Goal: Find specific page/section: Find specific page/section

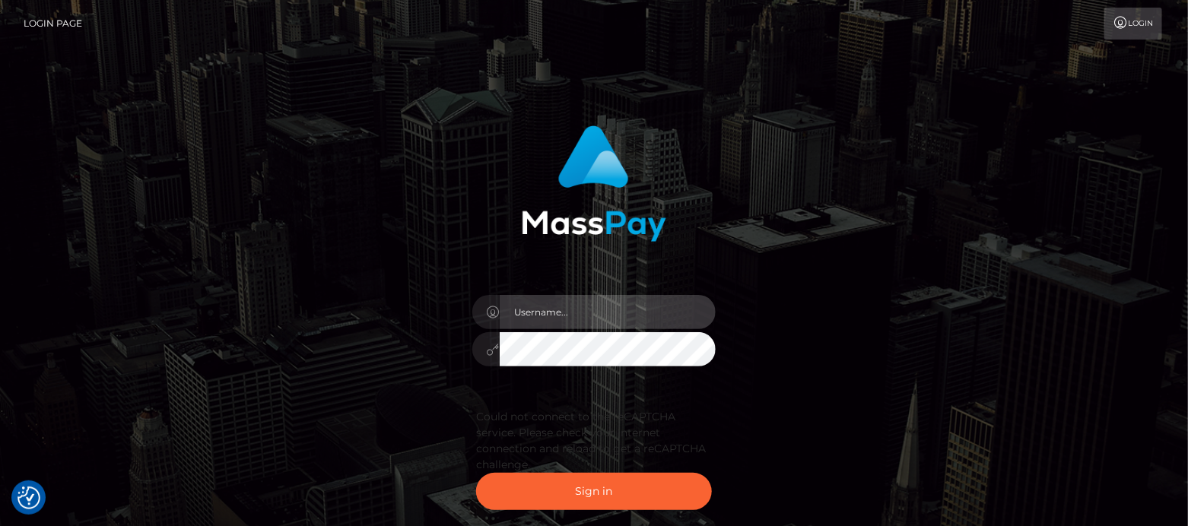
click at [549, 307] on input "text" at bounding box center [608, 312] width 216 height 34
click at [533, 313] on input "text" at bounding box center [608, 312] width 216 height 34
click at [557, 308] on input "text" at bounding box center [608, 312] width 216 height 34
type input "df.es"
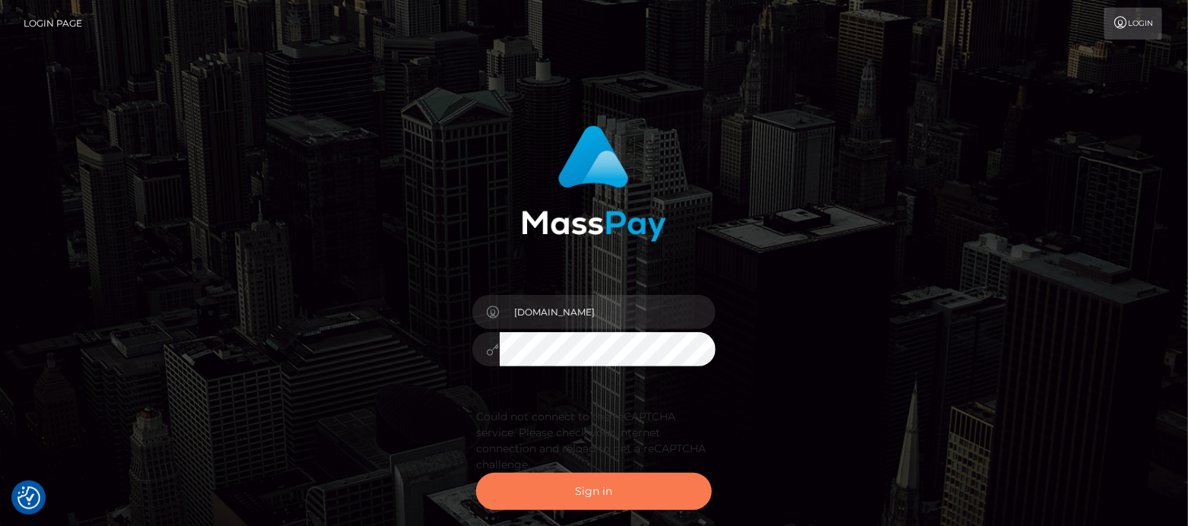
click at [588, 489] on button "Sign in" at bounding box center [594, 491] width 236 height 37
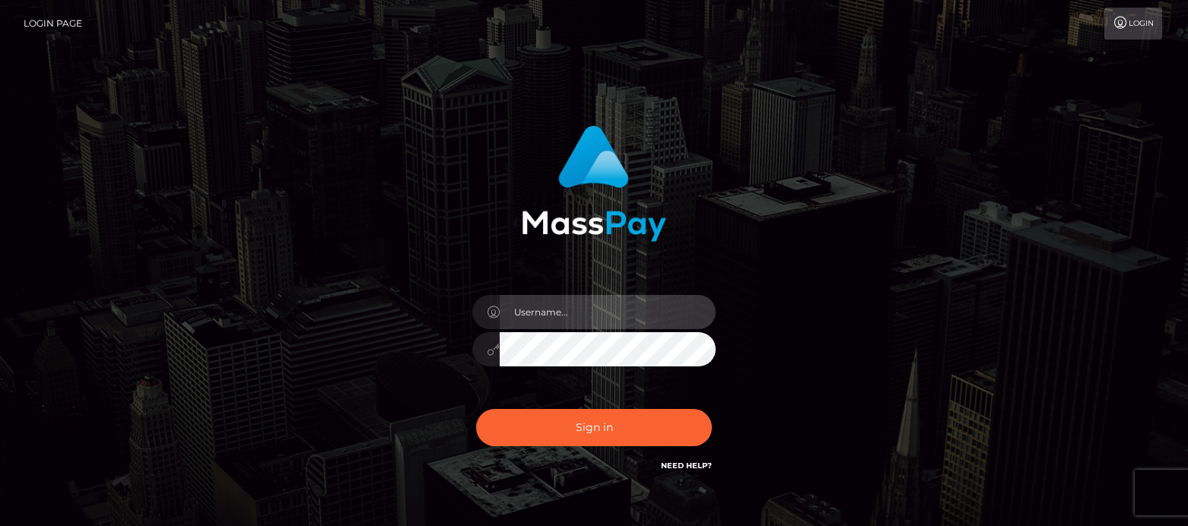
drag, startPoint x: 517, startPoint y: 322, endPoint x: 543, endPoint y: 304, distance: 31.2
click at [543, 304] on input "text" at bounding box center [608, 312] width 216 height 34
type input "df.es"
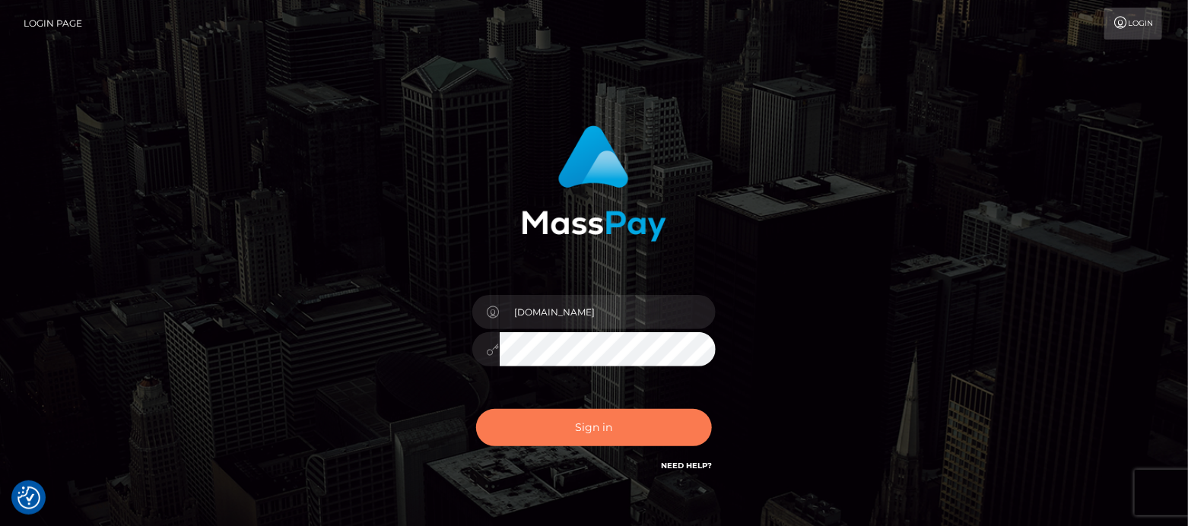
click at [589, 431] on button "Sign in" at bounding box center [594, 427] width 236 height 37
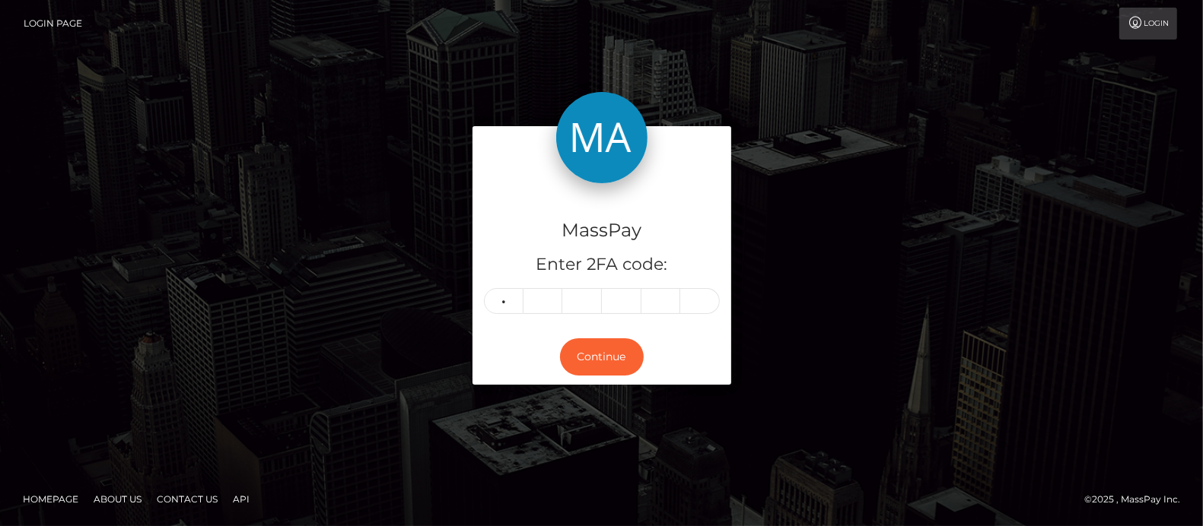
type input "0"
type input "3"
type input "9"
type input "4"
type input "5"
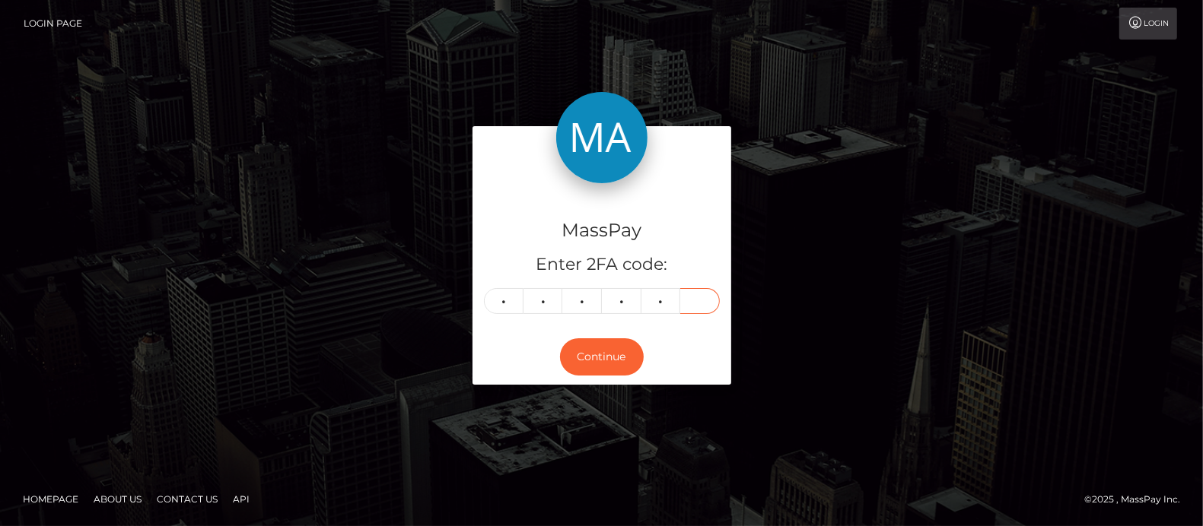
type input "5"
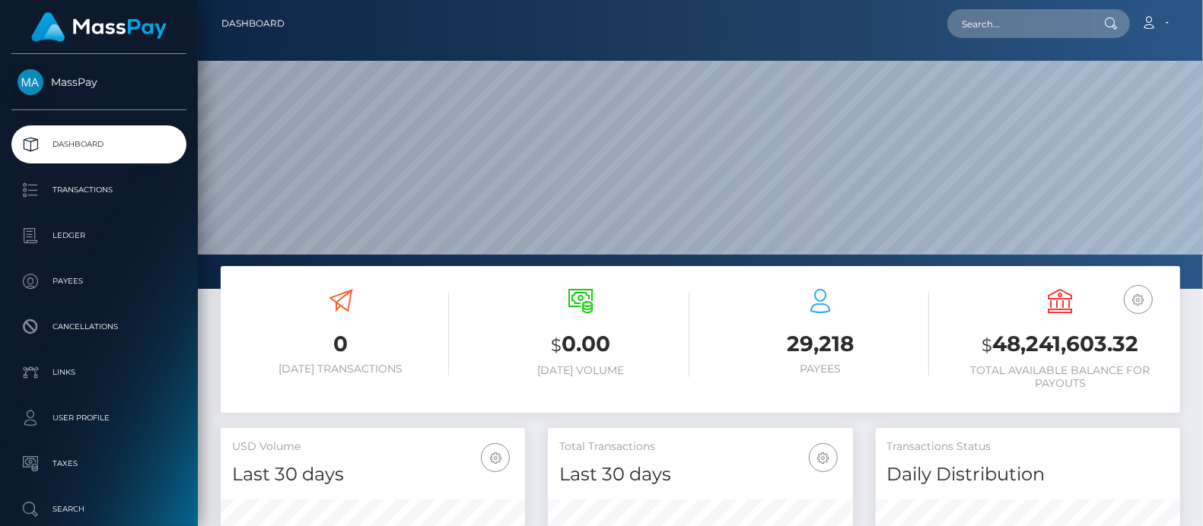
scroll to position [269, 304]
click at [1026, 25] on input "text" at bounding box center [1018, 23] width 143 height 29
paste input "josiedunbar_x@hotmail.co.uk"
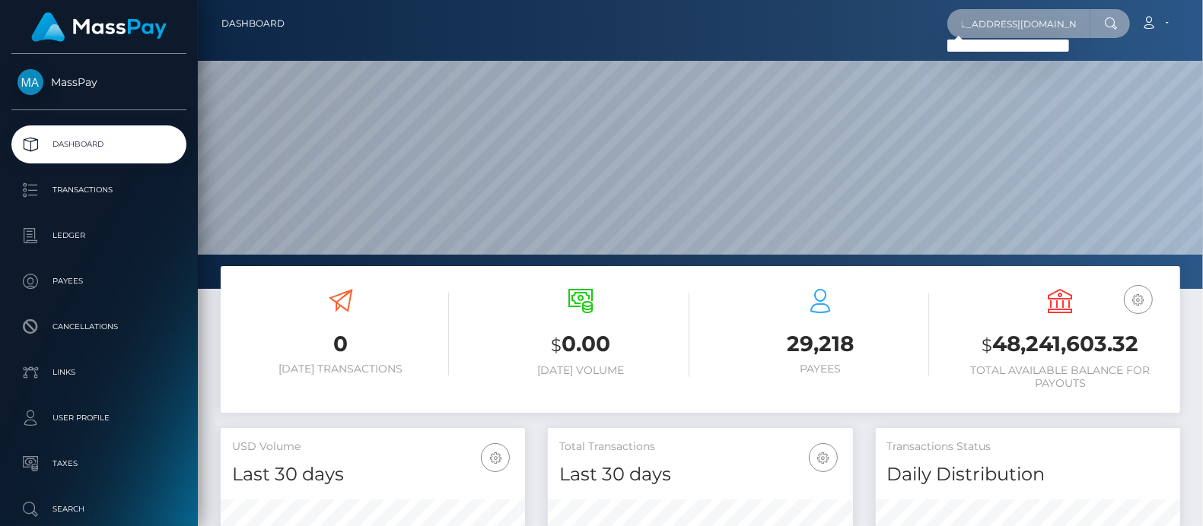
click at [1086, 22] on input "josiedunbar_x@hotmail.co.uk" at bounding box center [1018, 23] width 143 height 29
type input "josiedunbar_x@hotmail.co.uk"
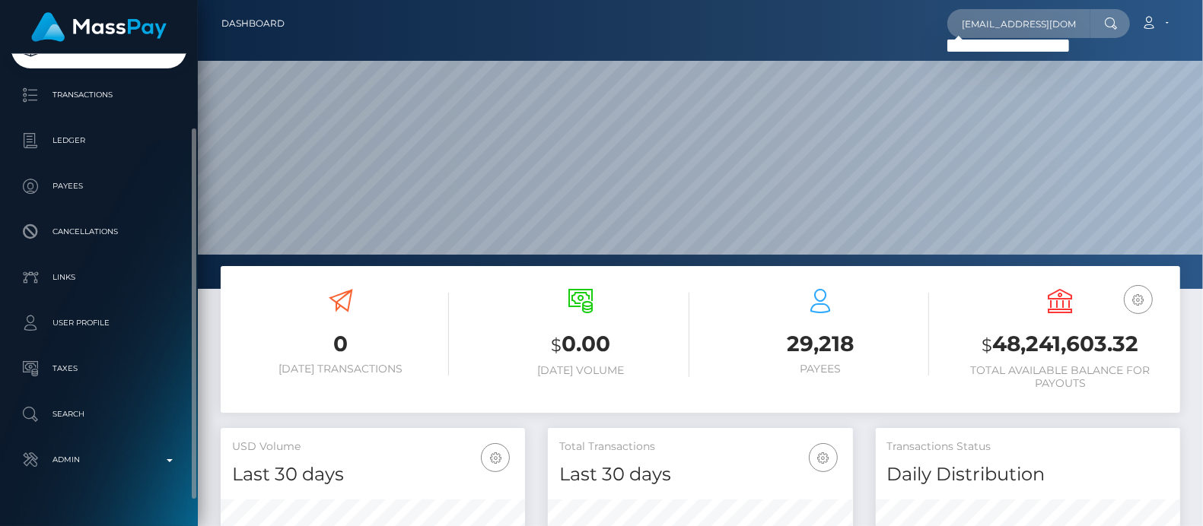
click at [78, 415] on p "Search" at bounding box center [98, 414] width 163 height 23
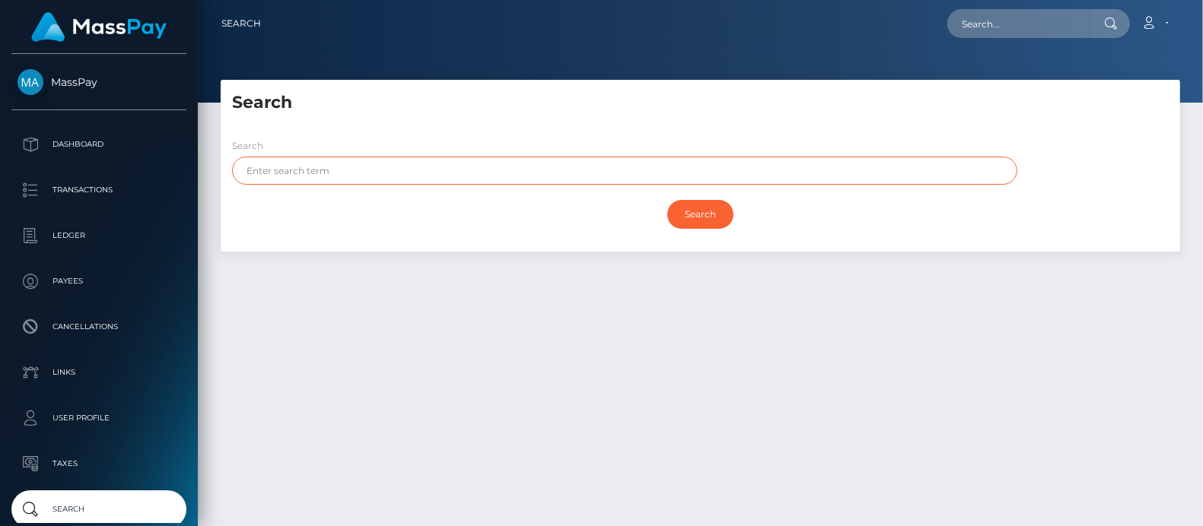
click at [412, 172] on input "text" at bounding box center [624, 171] width 785 height 28
paste input "Josiedunbar"
drag, startPoint x: 273, startPoint y: 171, endPoint x: 393, endPoint y: 171, distance: 119.4
click at [274, 171] on input "Josiedunbar" at bounding box center [624, 171] width 785 height 28
click at [393, 171] on input "Josiedunbar" at bounding box center [624, 171] width 785 height 28
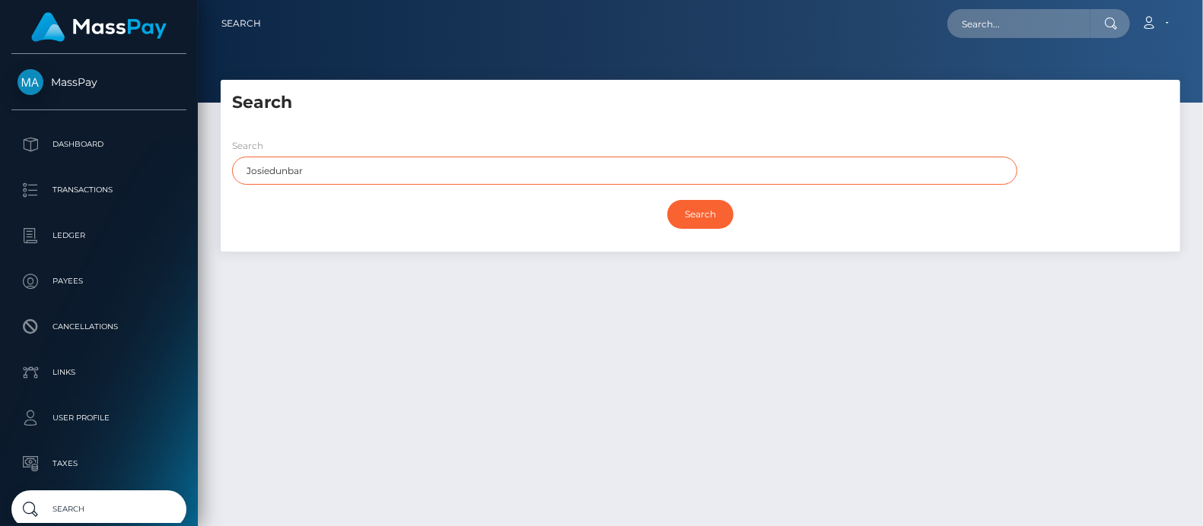
drag, startPoint x: 271, startPoint y: 170, endPoint x: 361, endPoint y: 170, distance: 90.5
click at [361, 170] on input "Josiedunbar" at bounding box center [624, 171] width 785 height 28
type input "Josie"
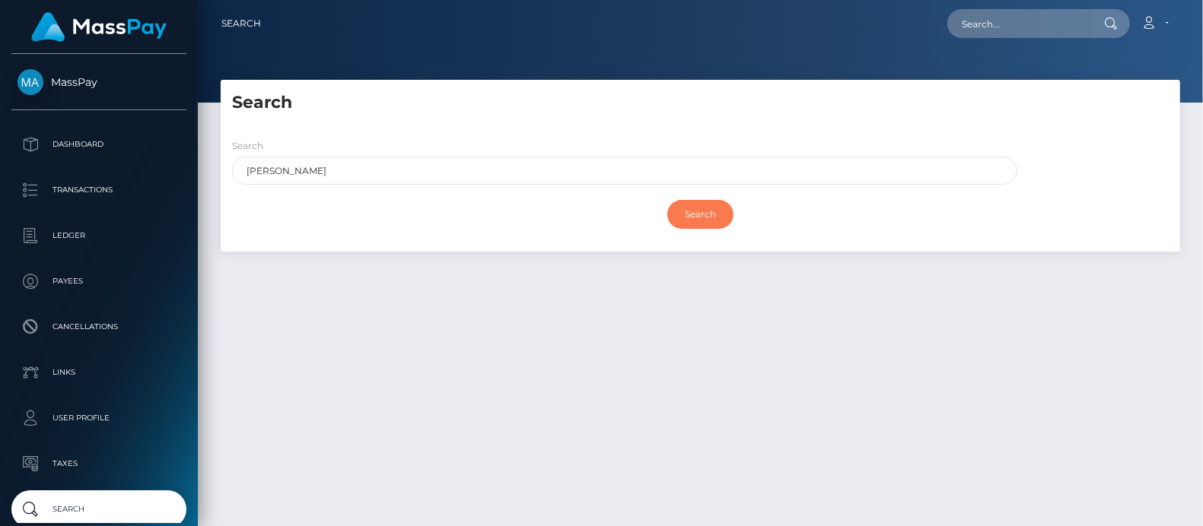
click at [697, 217] on input "Search" at bounding box center [700, 214] width 66 height 29
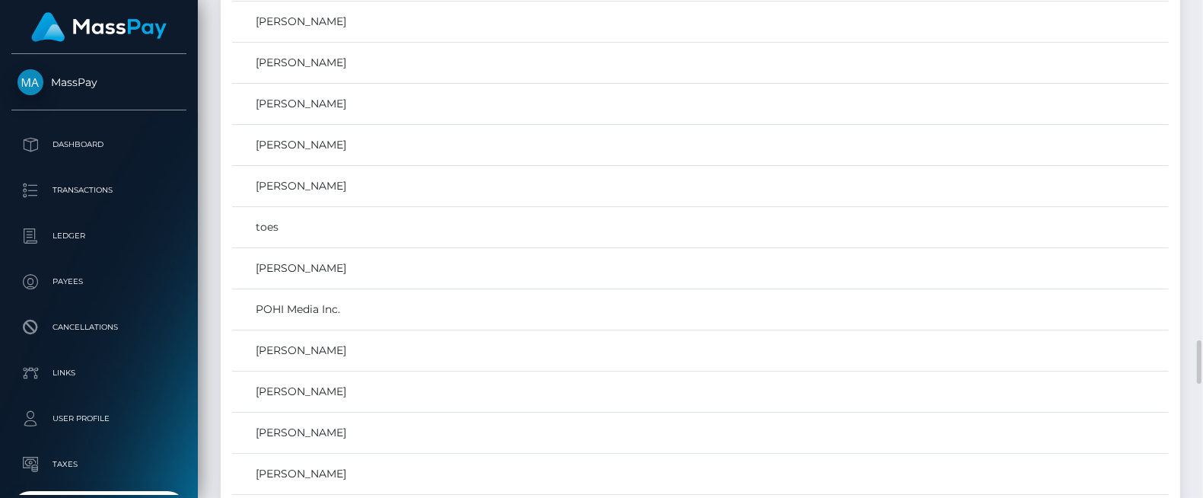
scroll to position [1807, 0]
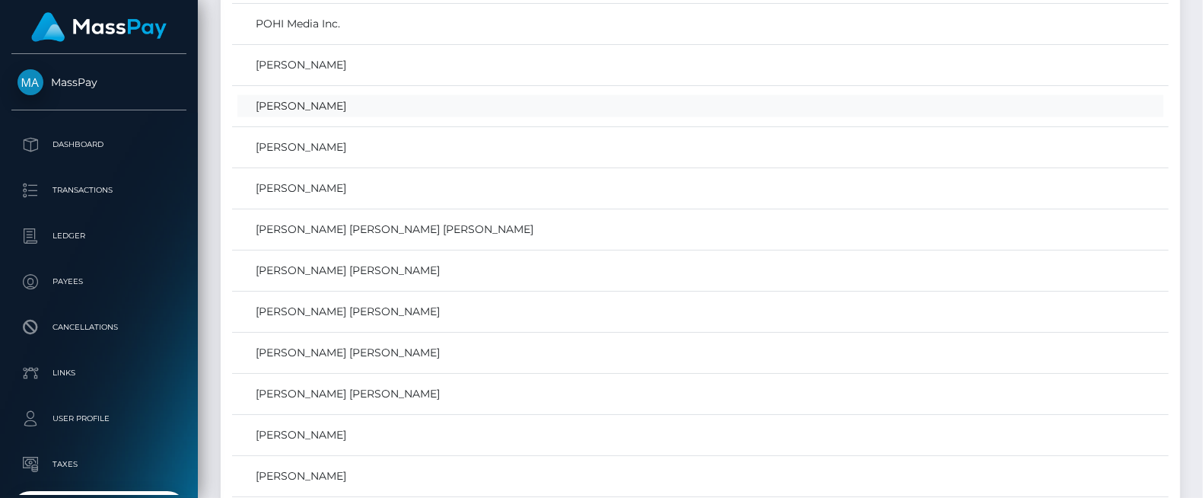
click at [316, 95] on link "JOSIE ANNE DUNBAR" at bounding box center [700, 106] width 926 height 22
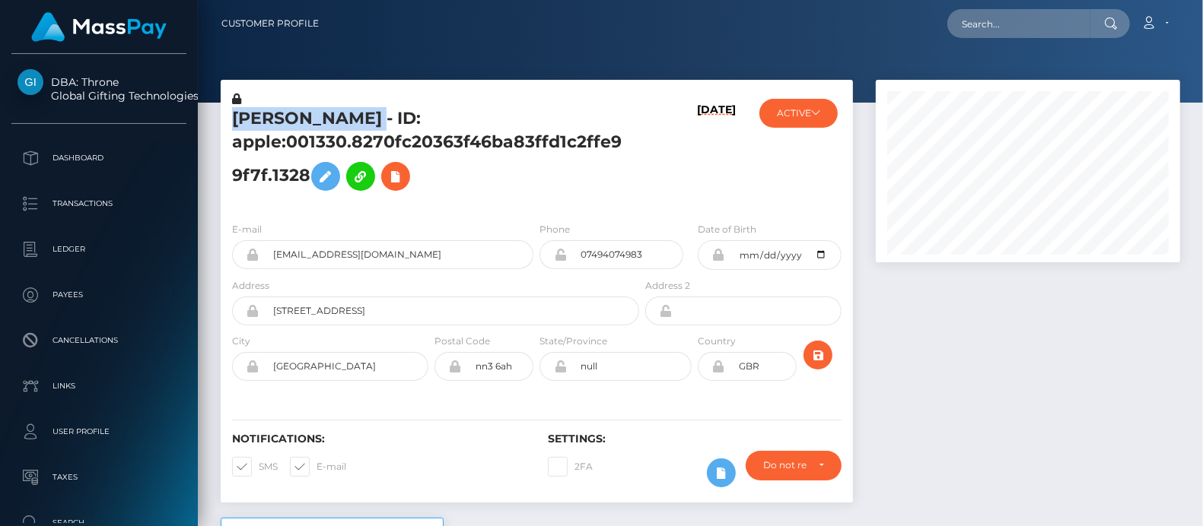
drag, startPoint x: 234, startPoint y: 119, endPoint x: 425, endPoint y: 128, distance: 190.4
click at [425, 128] on h5 "JOSIE ANNE DUNBAR - ID: apple:001330.8270fc20363f46ba83ffd1c2ffe99f7f.1328" at bounding box center [431, 152] width 399 height 91
copy h5 "JOSIE ANNE DUNBAR"
